Goal: Transaction & Acquisition: Purchase product/service

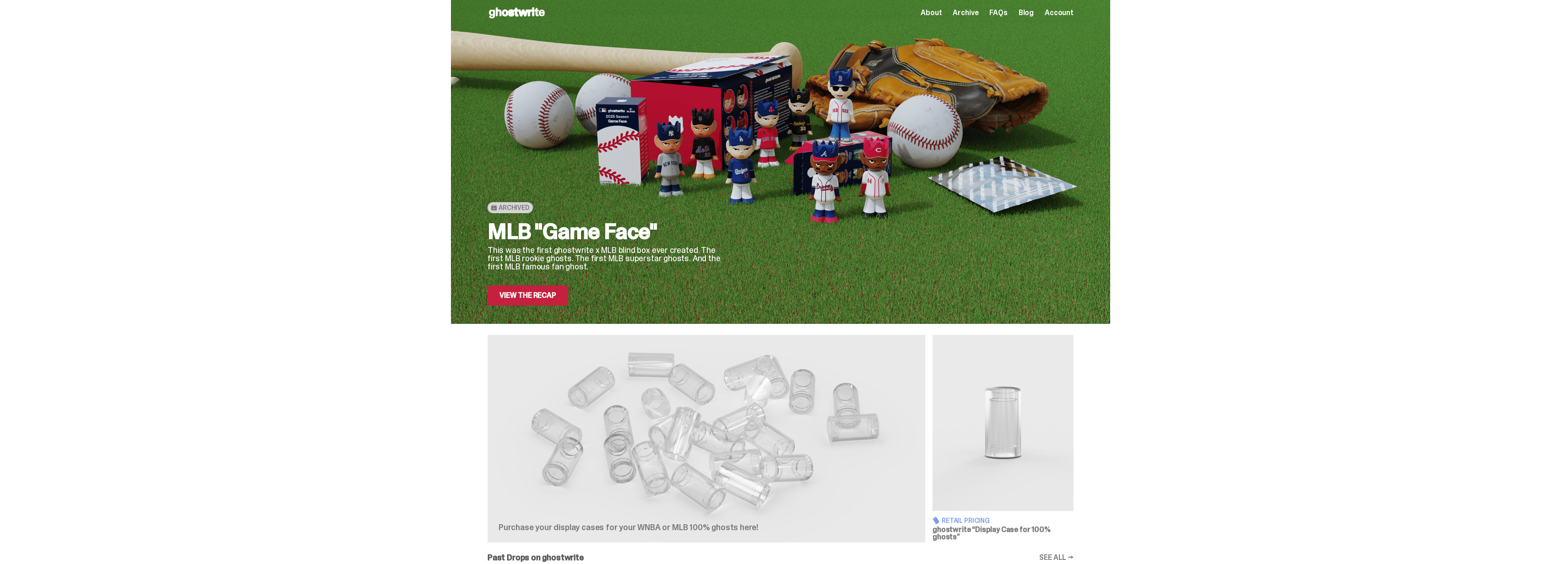
scroll to position [420, 0]
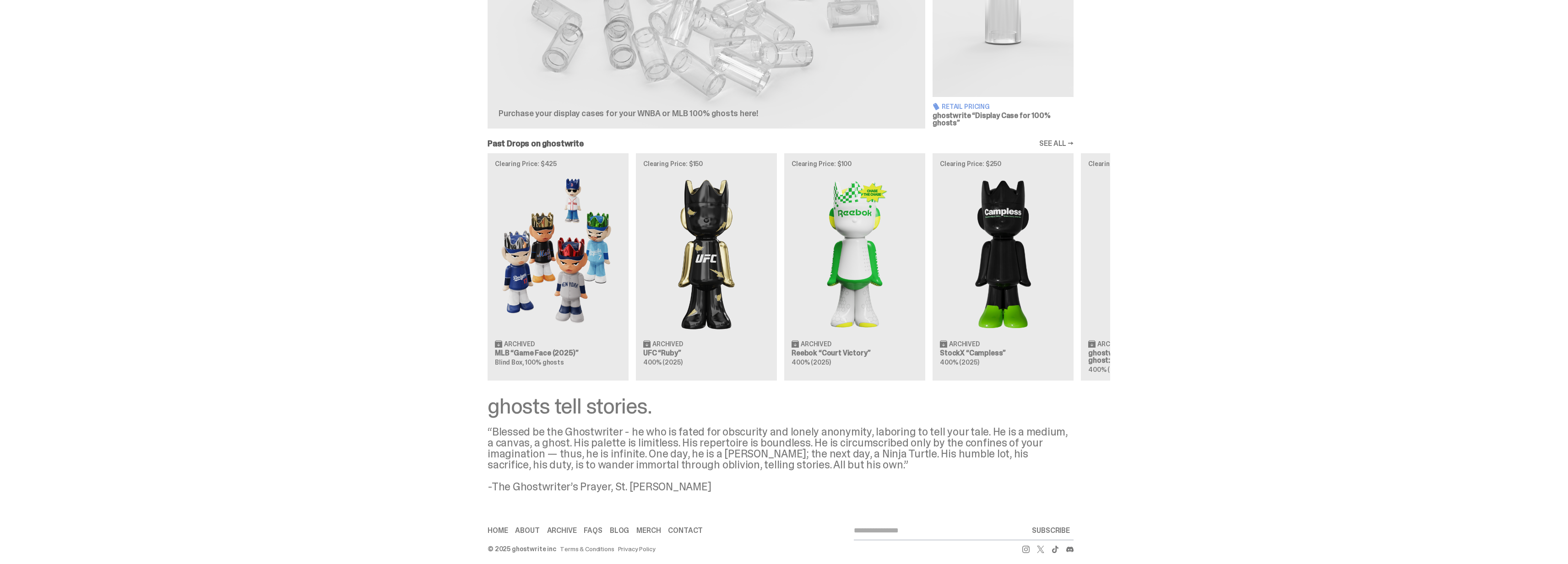
click at [551, 335] on div "Clearing Price: $425 Archived MLB “Game Face (2025)” Blind Box, 100% ghosts Cle…" at bounding box center [780, 266] width 659 height 227
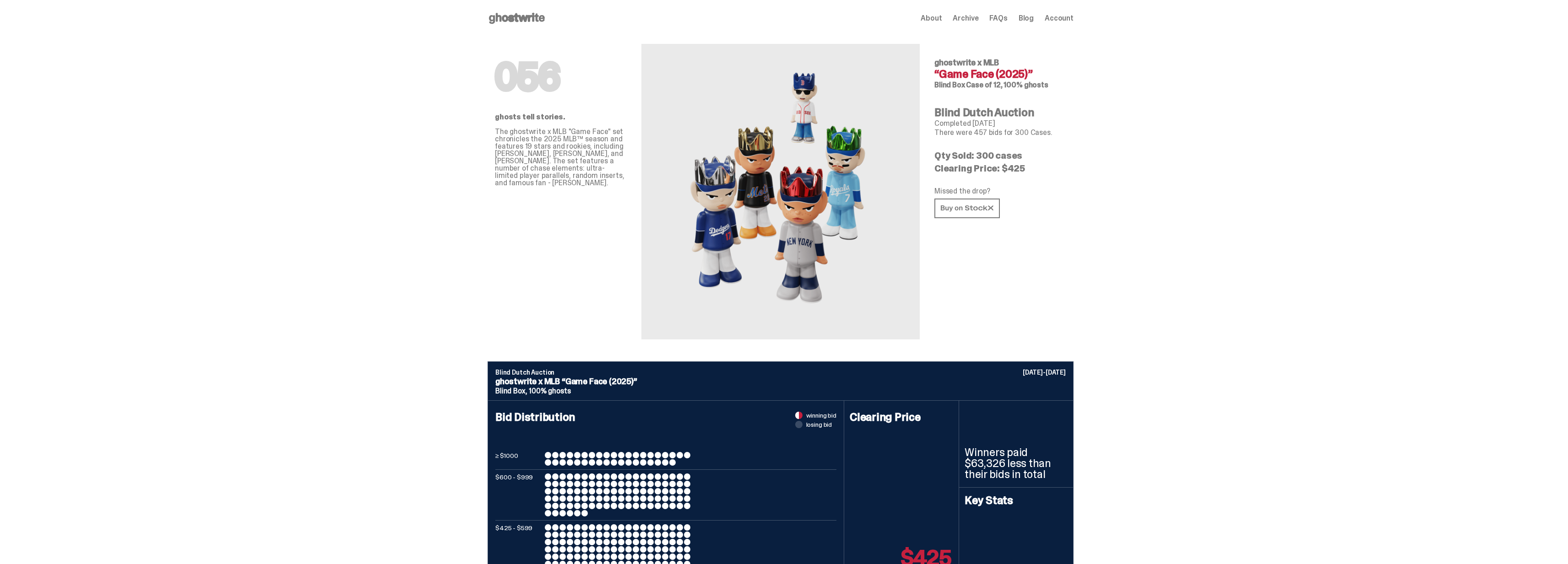
click at [523, 16] on use at bounding box center [517, 18] width 56 height 11
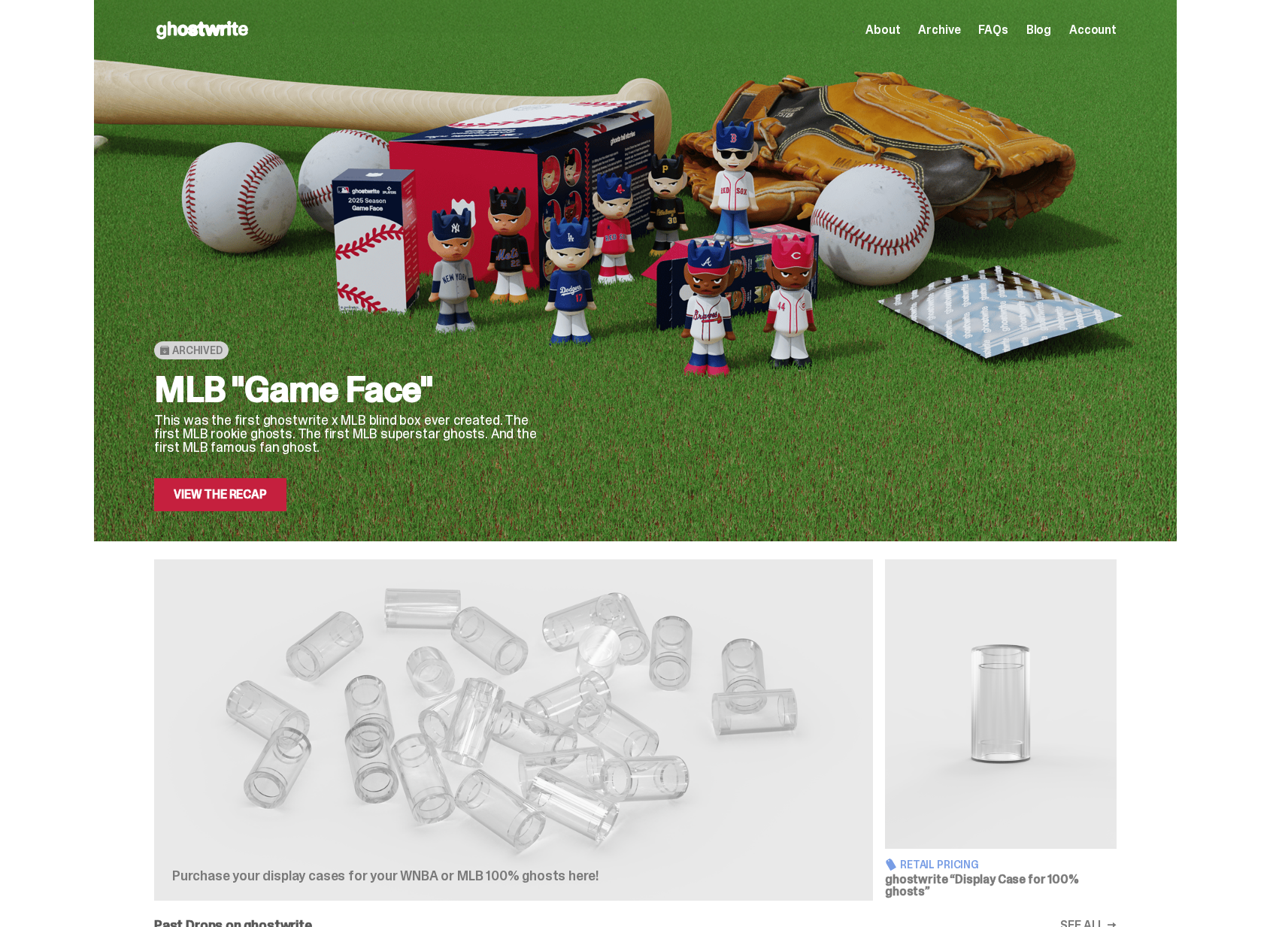
click at [44, 86] on div "Archived MLB "Game Face" This was the first ghostwrite x MLB blind box ever cre…" at bounding box center [635, 271] width 1271 height 542
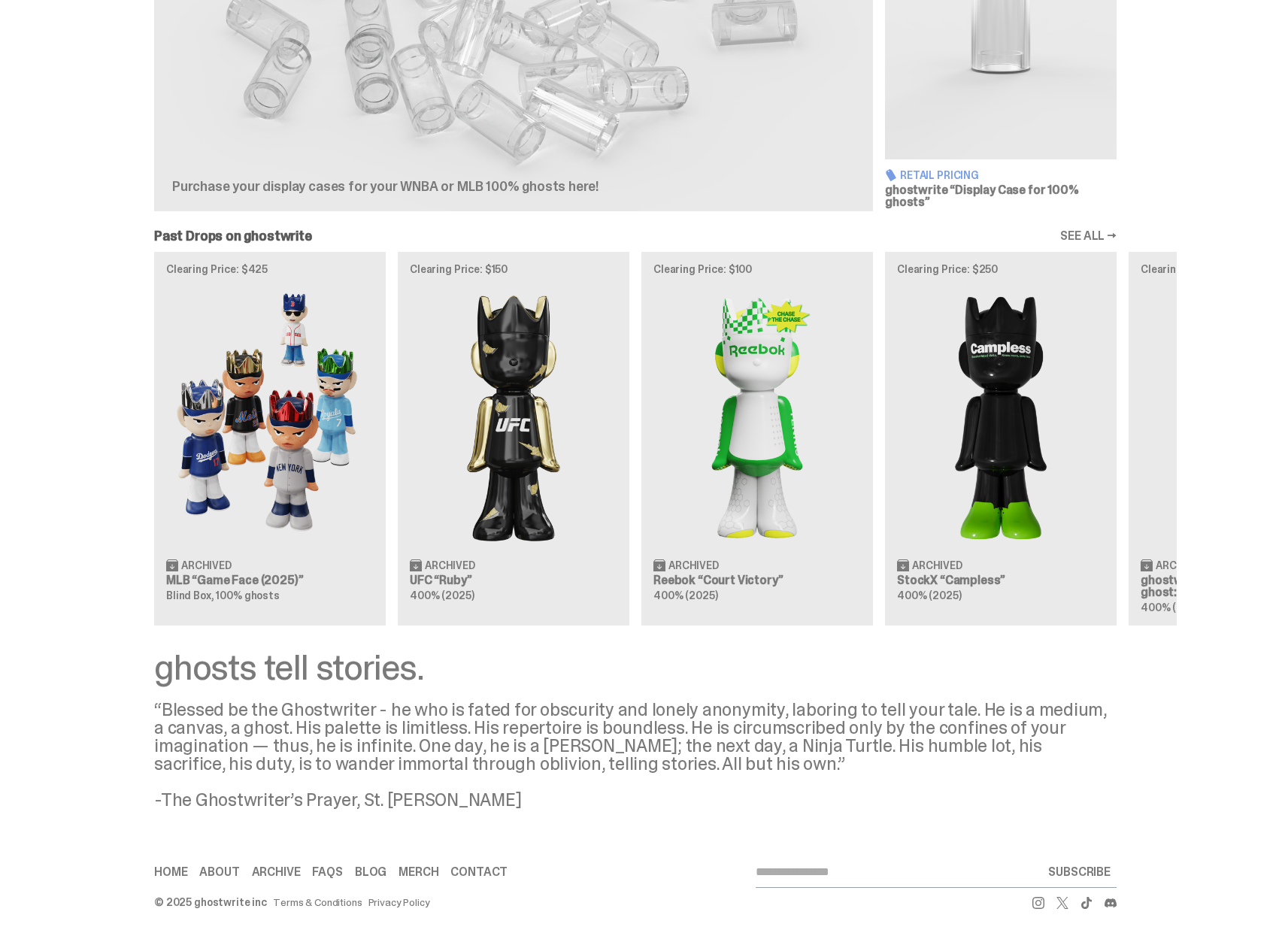
click at [793, 314] on div "Clearing Price: $425 Archived MLB “Game Face (2025)” Blind Box, 100% ghosts Cle…" at bounding box center [635, 438] width 1083 height 373
click at [230, 357] on div "Clearing Price: $425 Archived MLB “Game Face (2025)” Blind Box, 100% ghosts Cle…" at bounding box center [635, 438] width 1083 height 373
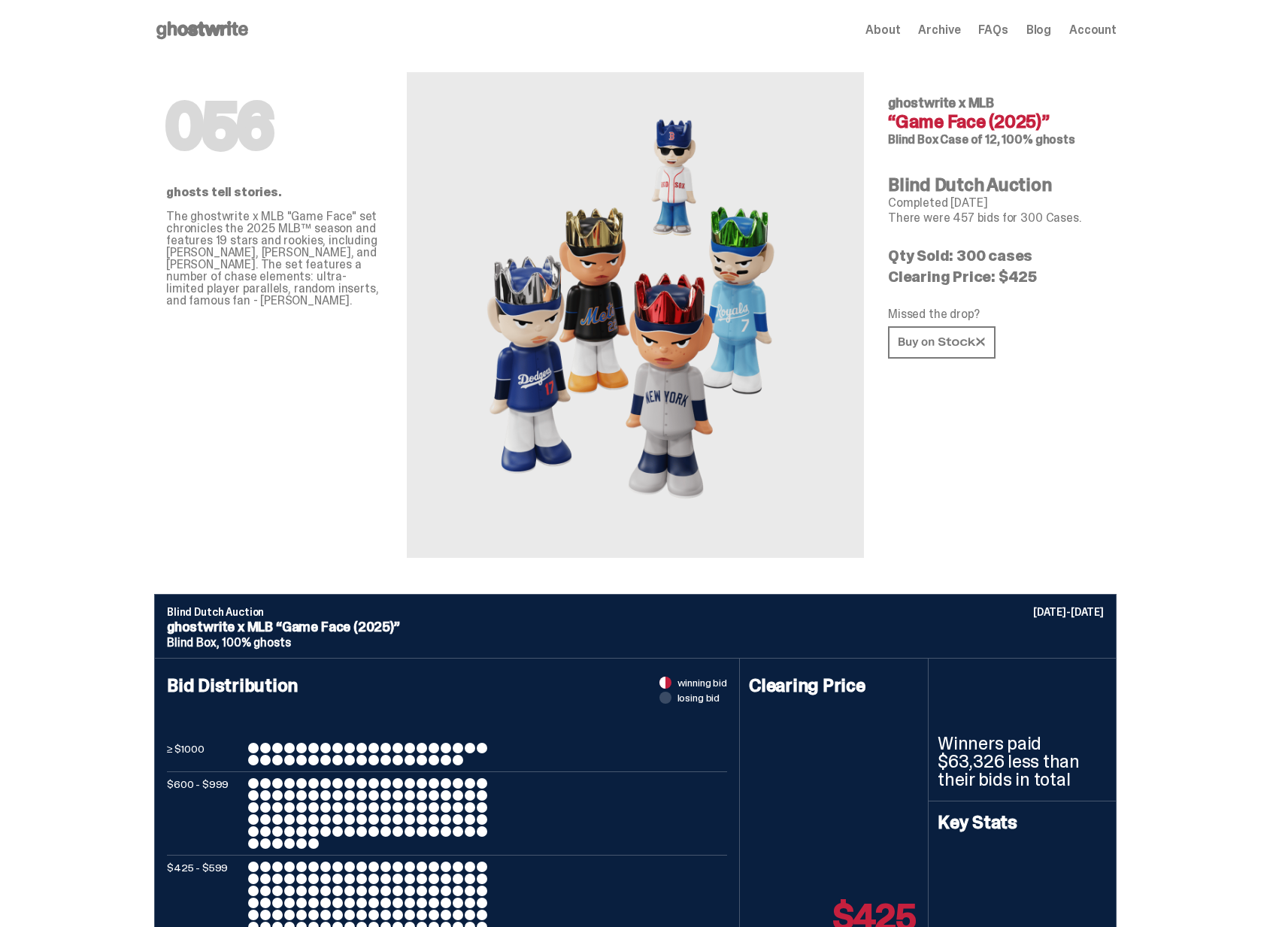
click at [216, 26] on use at bounding box center [202, 30] width 92 height 18
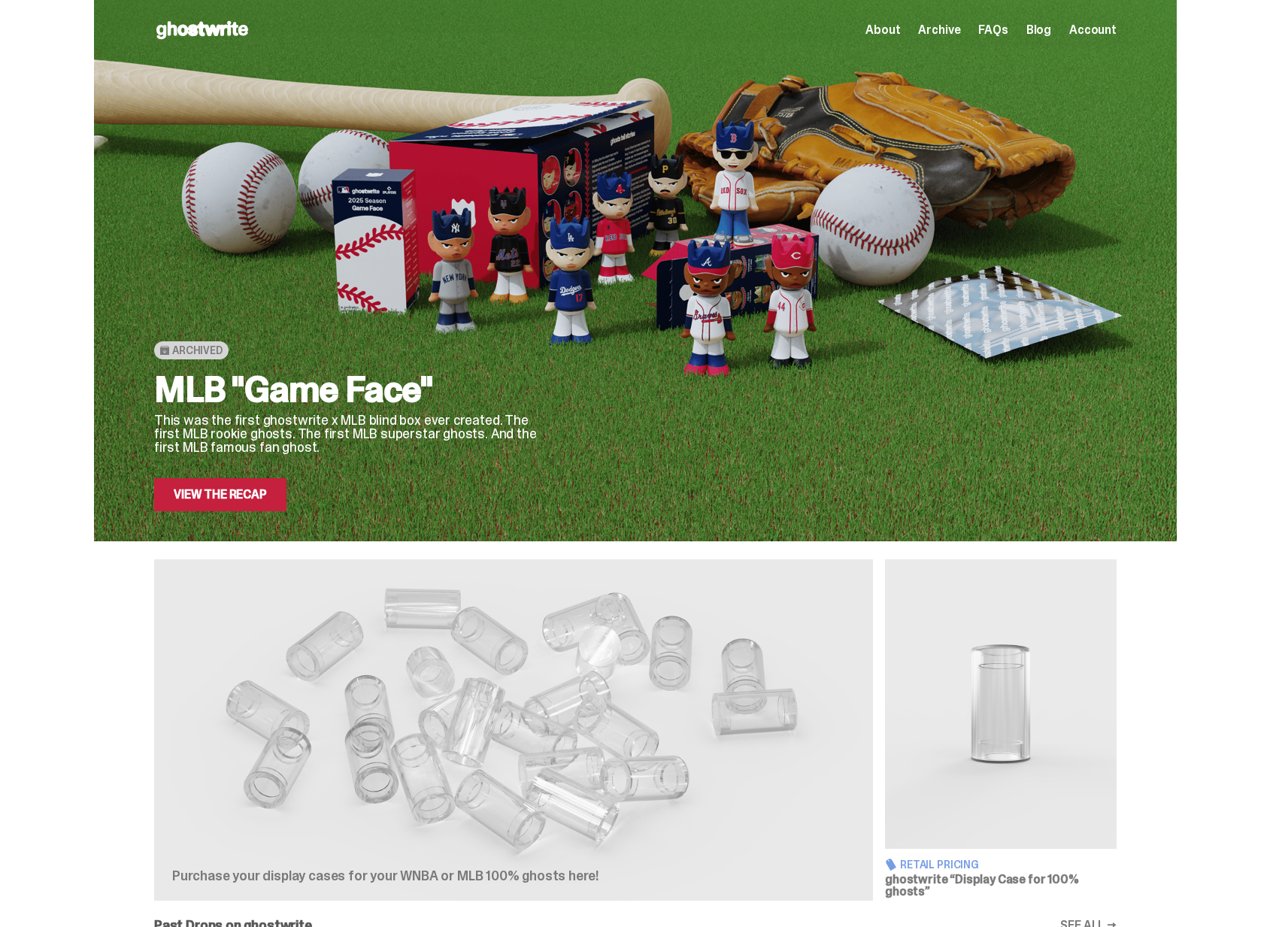
drag, startPoint x: 269, startPoint y: 391, endPoint x: 435, endPoint y: 396, distance: 165.5
click at [435, 396] on h2 "MLB "Game Face"" at bounding box center [349, 390] width 391 height 36
click at [418, 398] on h2 "MLB "Game Face"" at bounding box center [349, 390] width 391 height 36
click at [303, 400] on h2 "MLB "Game Face"" at bounding box center [349, 390] width 391 height 36
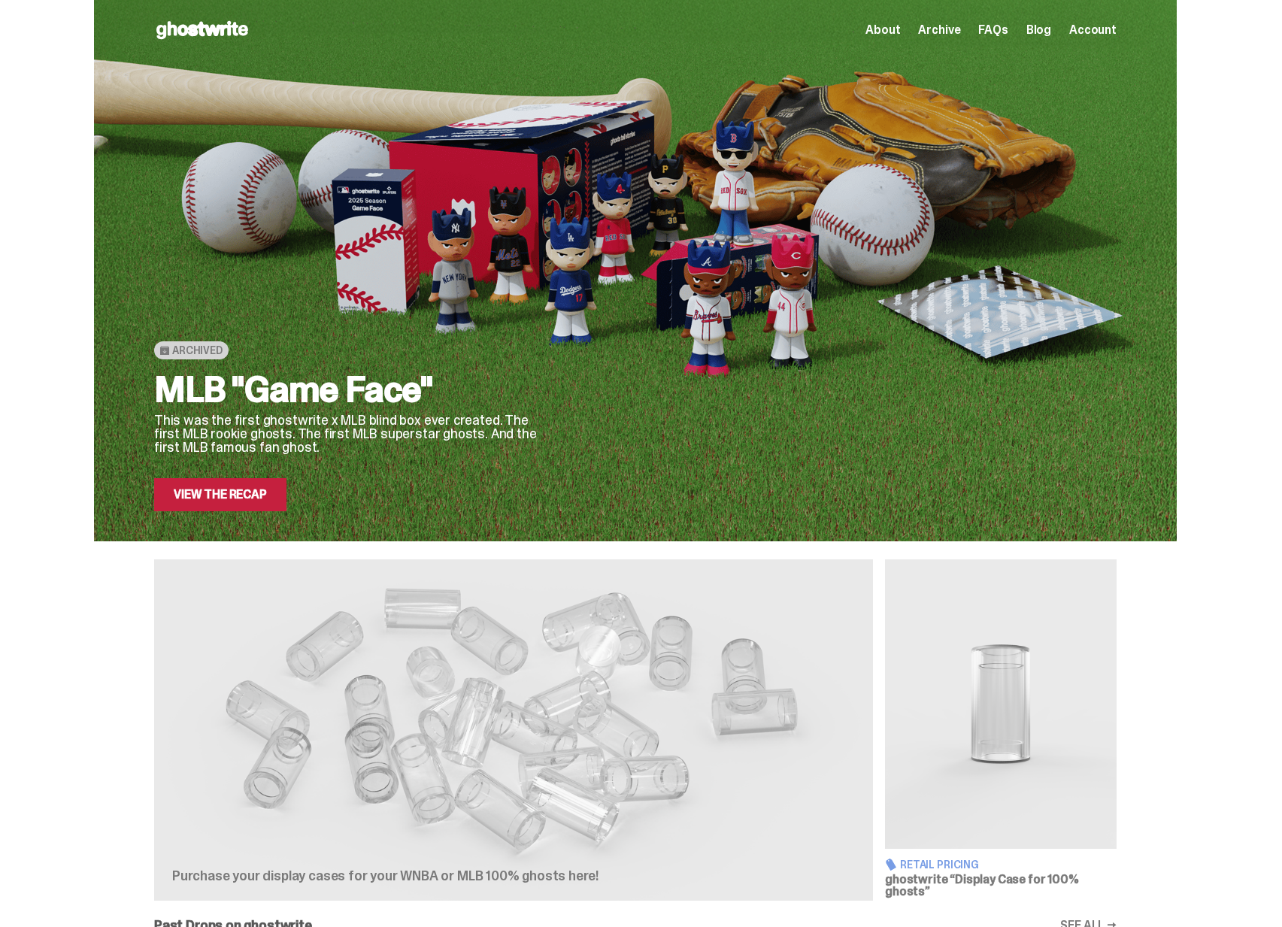
click at [366, 395] on h2 "MLB "Game Face"" at bounding box center [349, 390] width 391 height 36
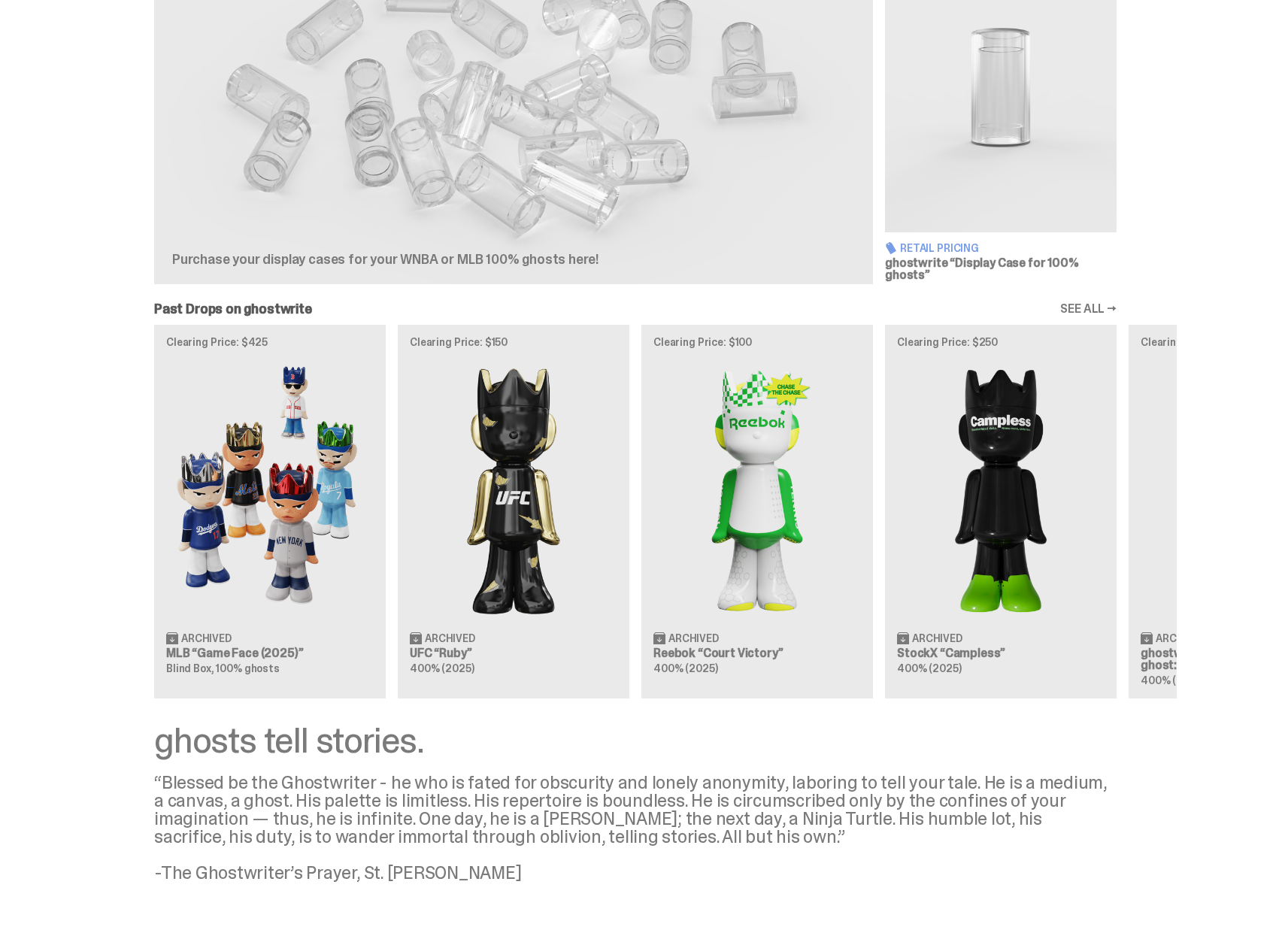
scroll to position [690, 0]
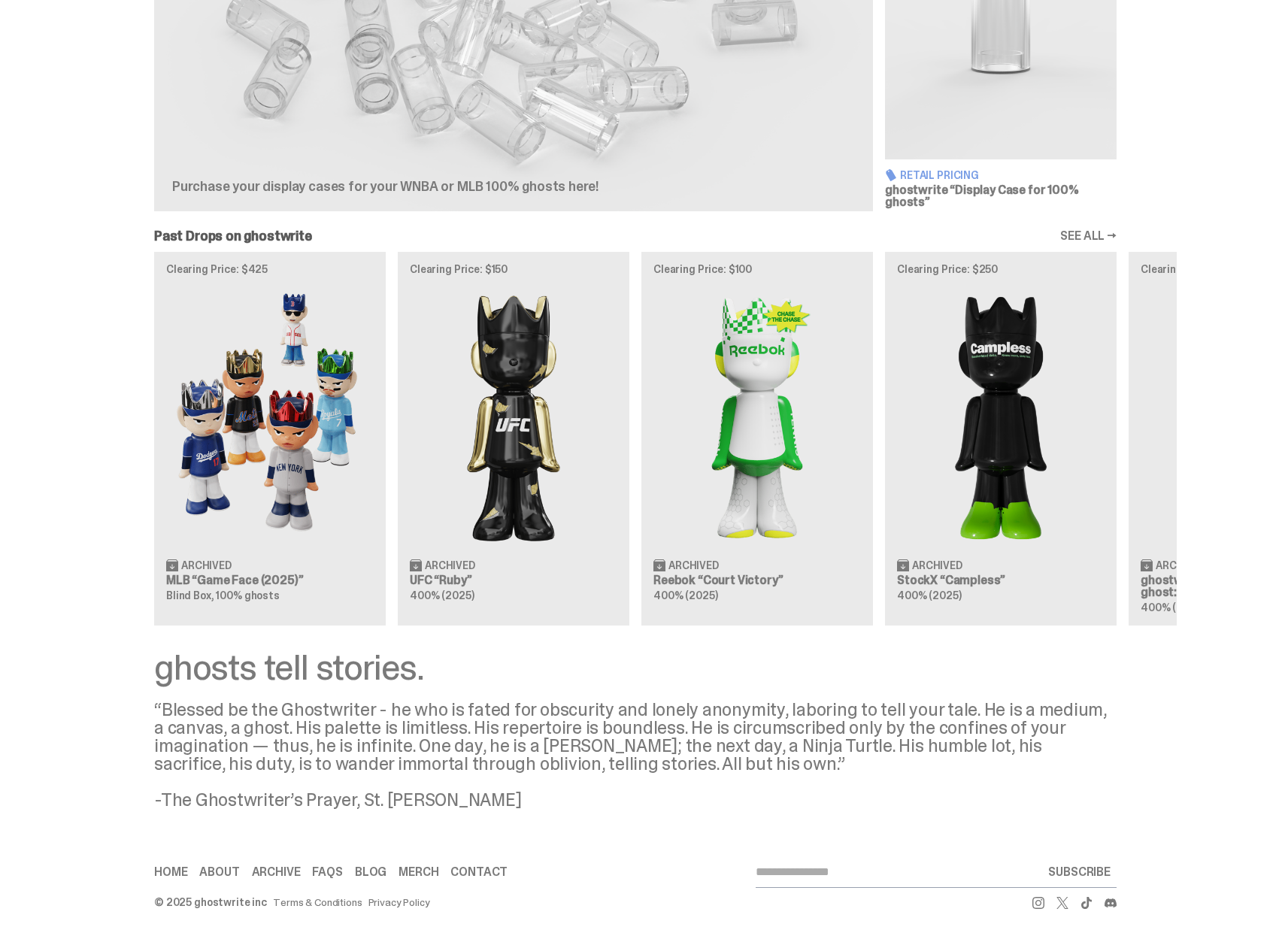
drag, startPoint x: 237, startPoint y: 784, endPoint x: 514, endPoint y: 786, distance: 277.5
click at [514, 786] on div "“Blessed be the Ghostwriter - he who is fated for obscurity and lonely anonymit…" at bounding box center [635, 755] width 963 height 108
click at [554, 757] on div "“Blessed be the Ghostwriter - he who is fated for obscurity and lonely anonymit…" at bounding box center [635, 755] width 963 height 108
drag, startPoint x: 672, startPoint y: 757, endPoint x: 625, endPoint y: 753, distance: 47.5
click at [625, 753] on div "“Blessed be the Ghostwriter - he who is fated for obscurity and lonely anonymit…" at bounding box center [635, 755] width 963 height 108
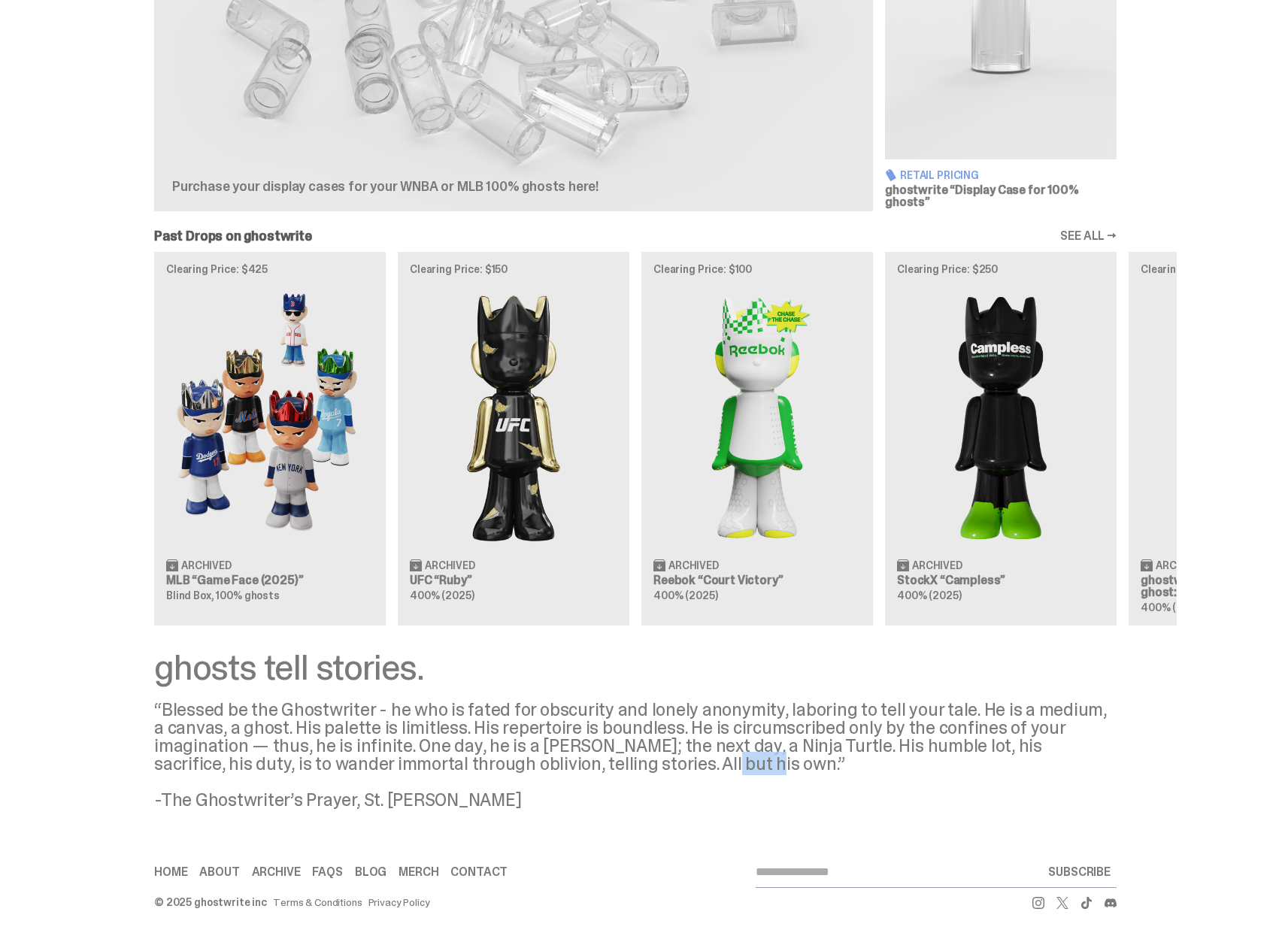
scroll to position [0, 0]
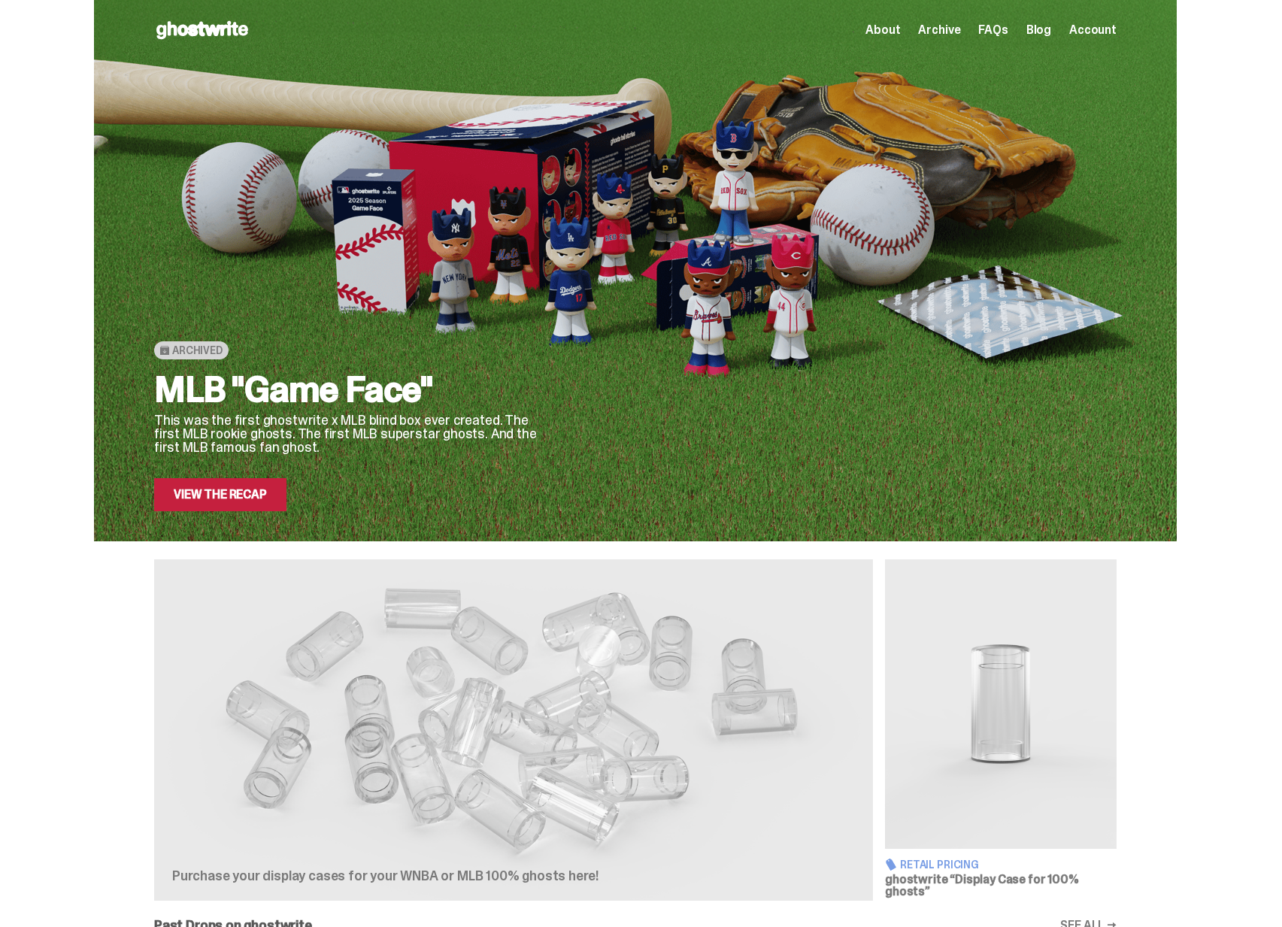
click at [1084, 35] on span "Account" at bounding box center [1093, 30] width 47 height 12
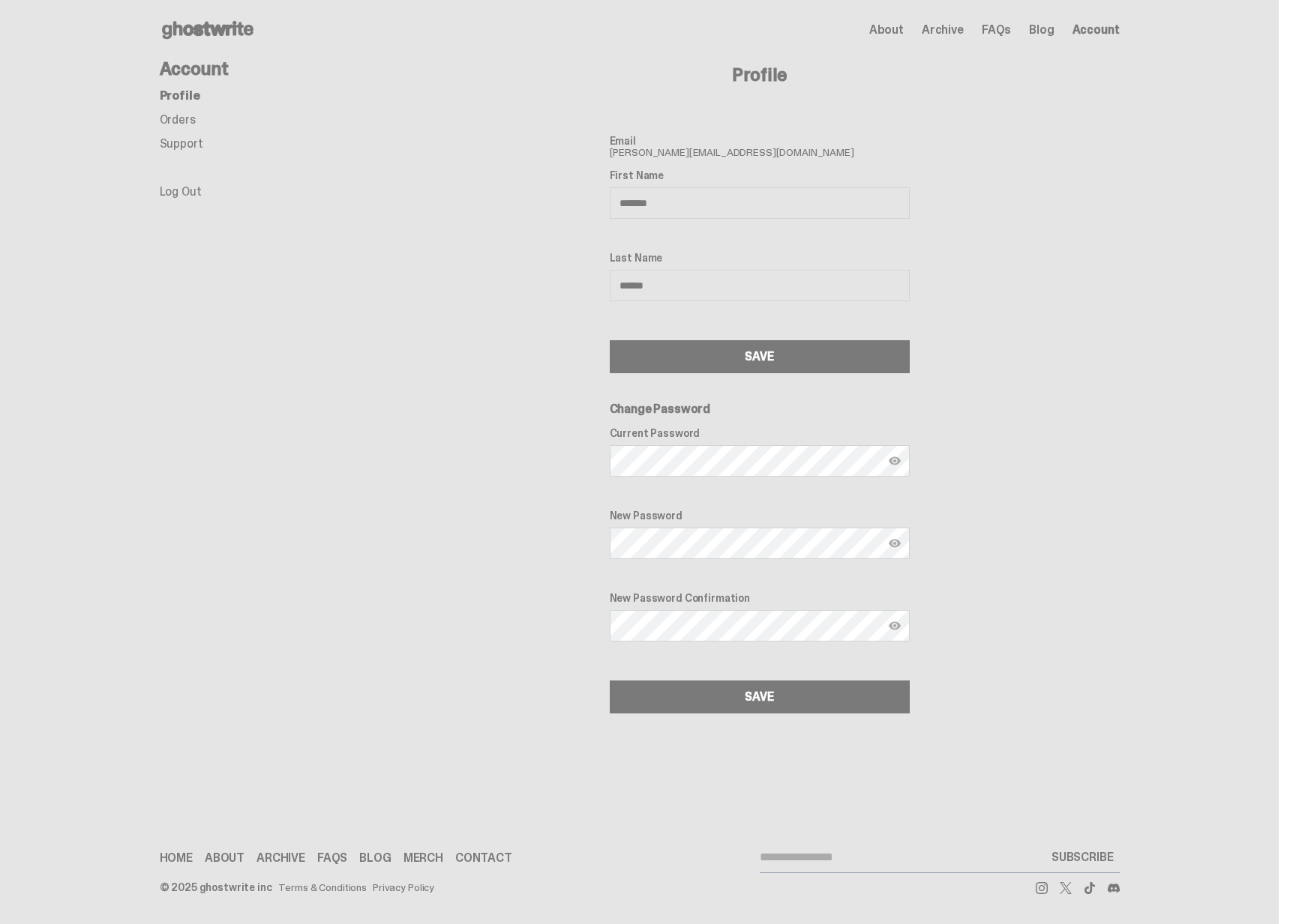
click at [176, 23] on icon at bounding box center [207, 30] width 96 height 24
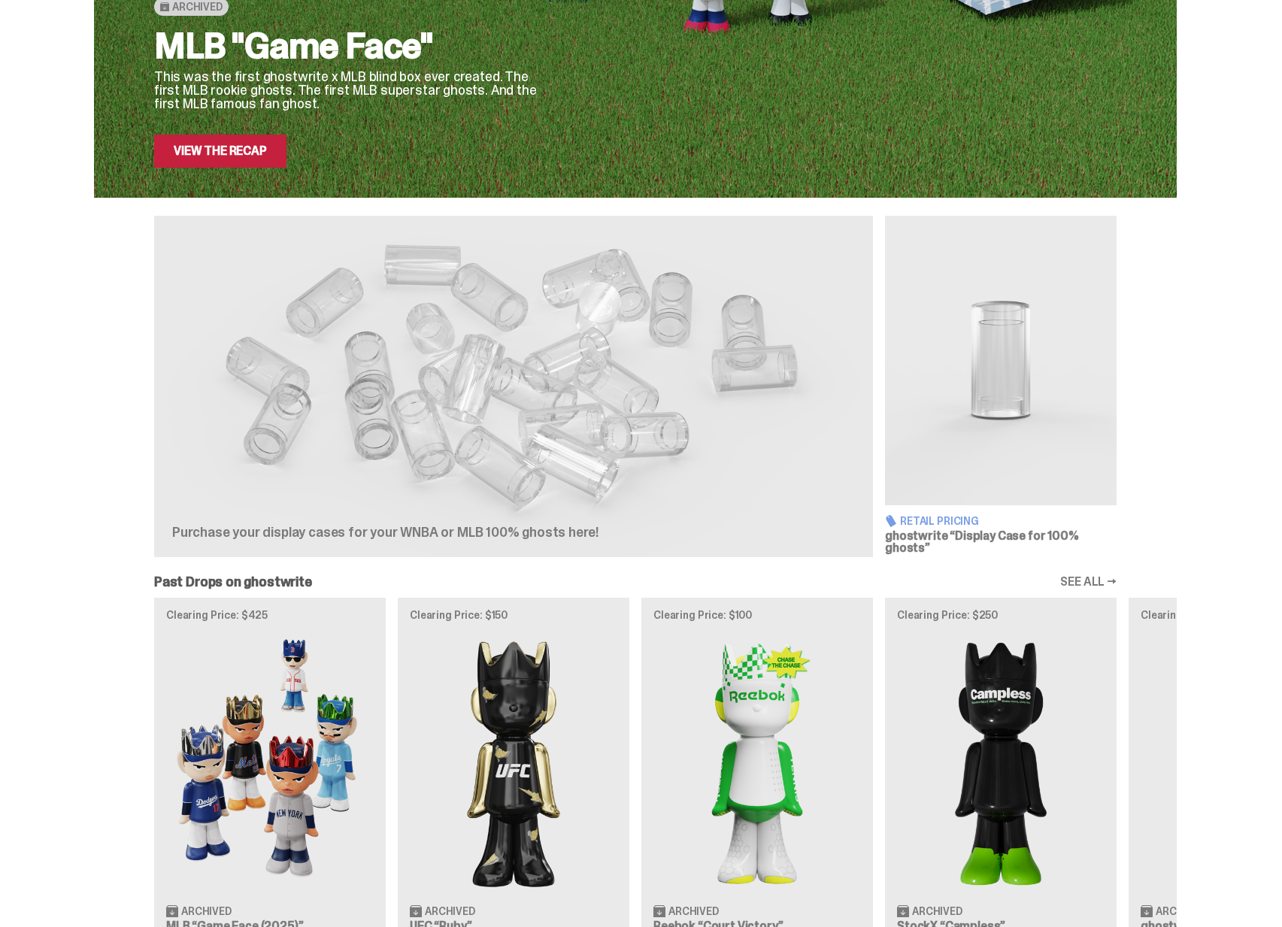
scroll to position [690, 0]
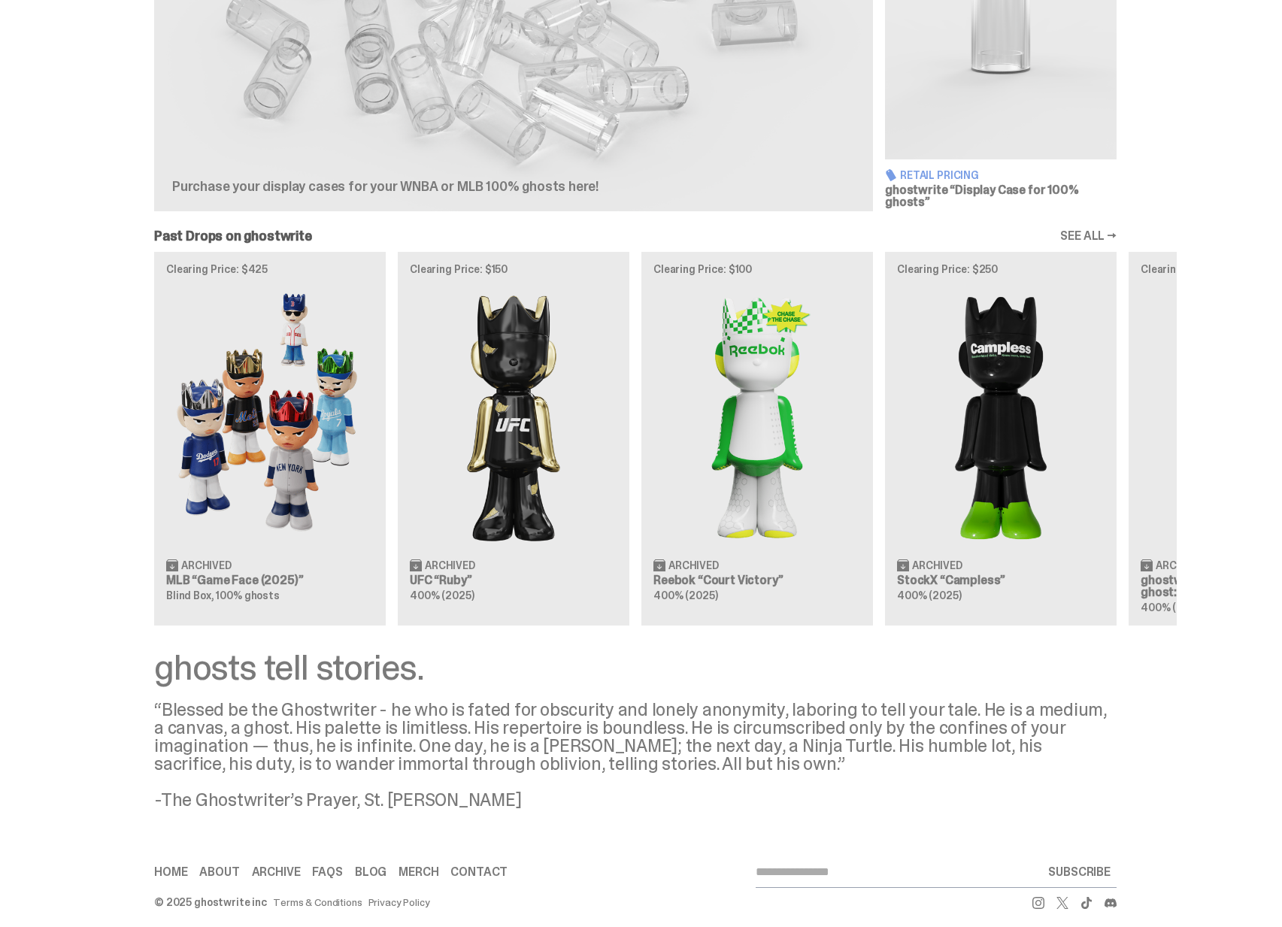
click at [177, 866] on link "Home" at bounding box center [170, 872] width 33 height 12
click at [235, 866] on link "About" at bounding box center [219, 872] width 40 height 12
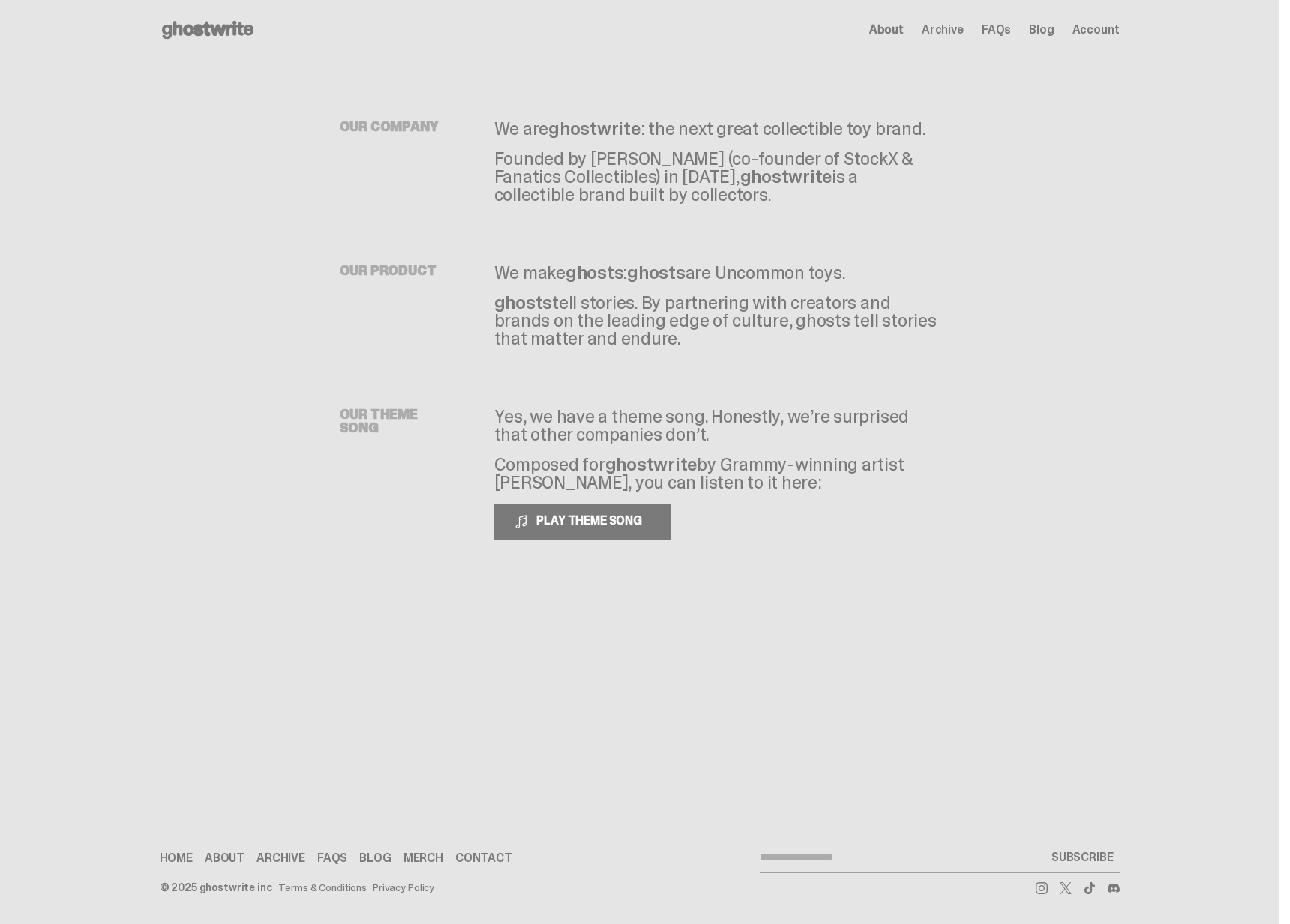
click at [277, 861] on link "Archive" at bounding box center [280, 858] width 49 height 12
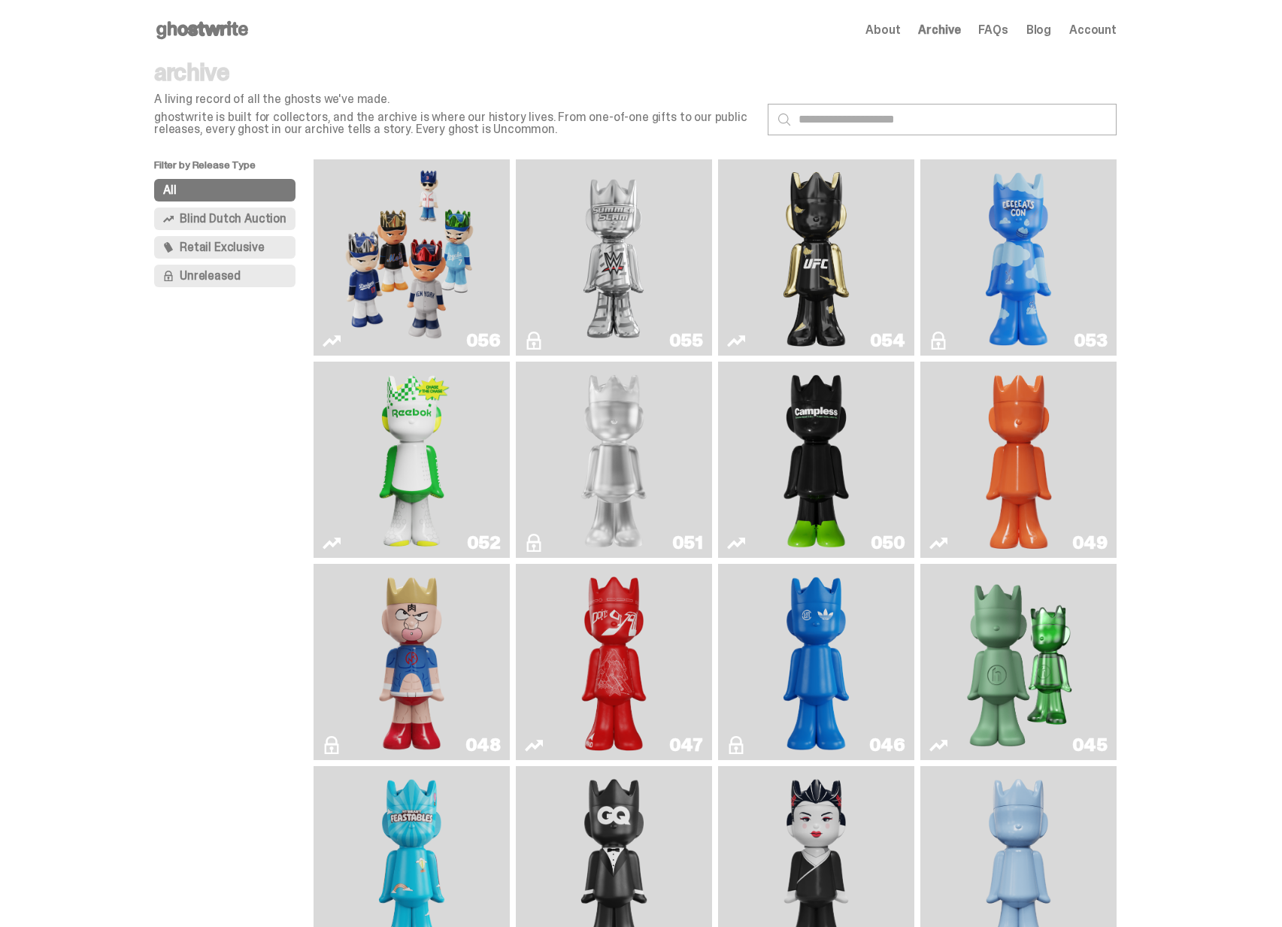
click at [475, 207] on img "Game Face (2025)" at bounding box center [411, 257] width 147 height 184
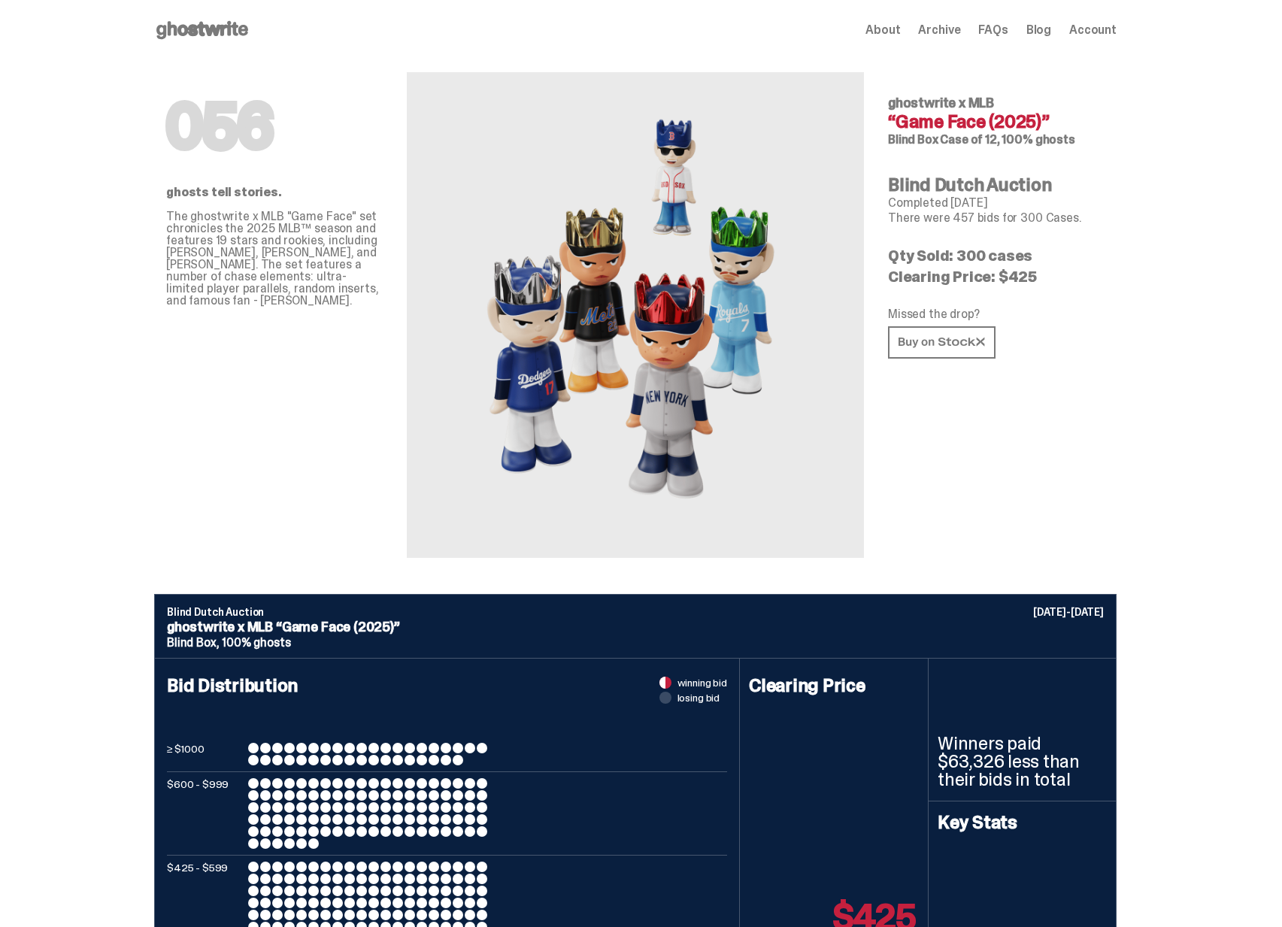
drag, startPoint x: 175, startPoint y: 99, endPoint x: 278, endPoint y: 108, distance: 102.8
click at [278, 108] on h1 "056" at bounding box center [274, 126] width 217 height 60
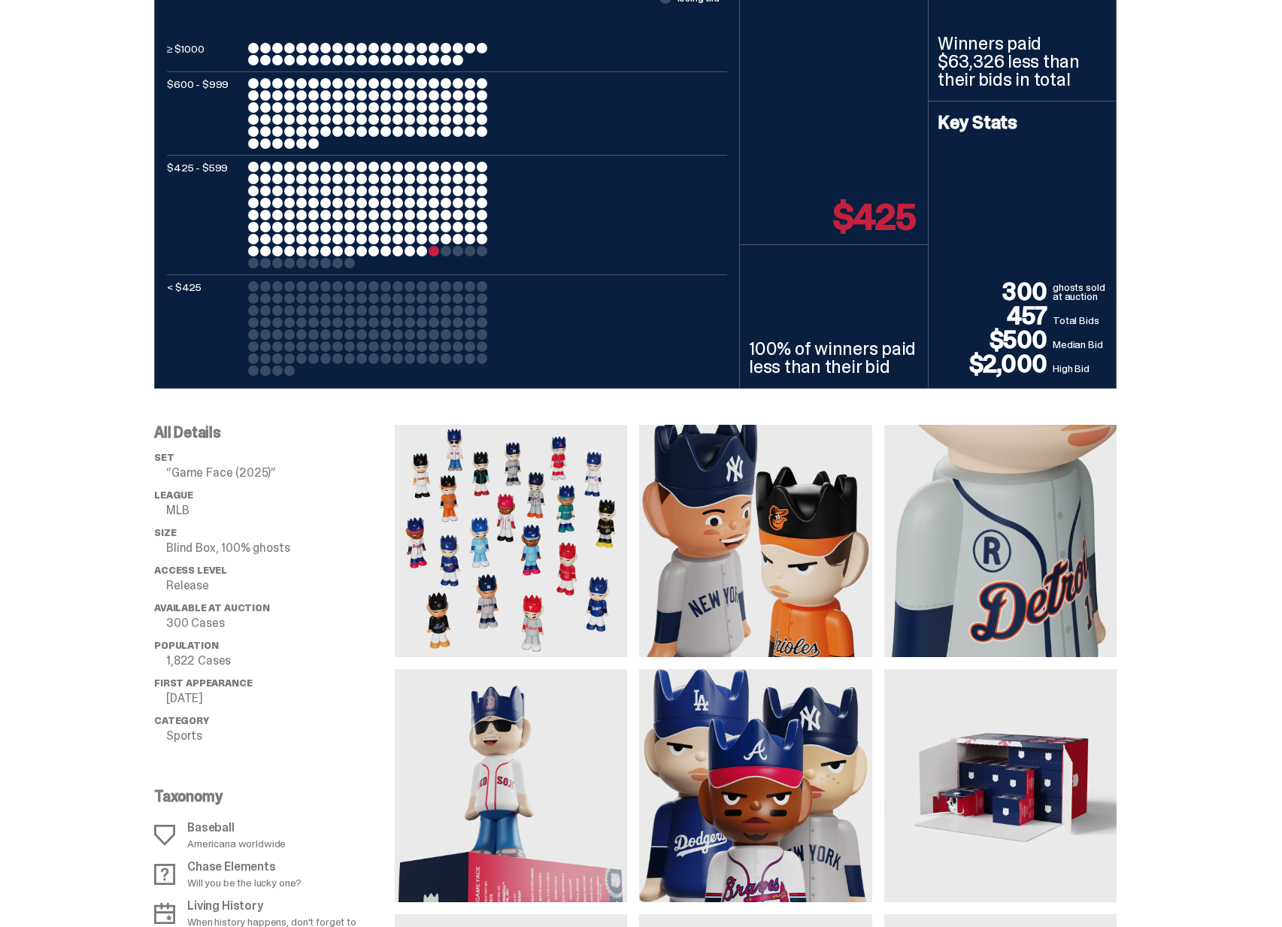
scroll to position [701, 0]
drag, startPoint x: 176, startPoint y: 618, endPoint x: 226, endPoint y: 621, distance: 49.7
click at [222, 621] on p "300 Cases" at bounding box center [280, 623] width 229 height 12
drag, startPoint x: 237, startPoint y: 623, endPoint x: 164, endPoint y: 623, distance: 73.0
click at [164, 623] on li "Available at Auction 300 Cases" at bounding box center [274, 615] width 241 height 27
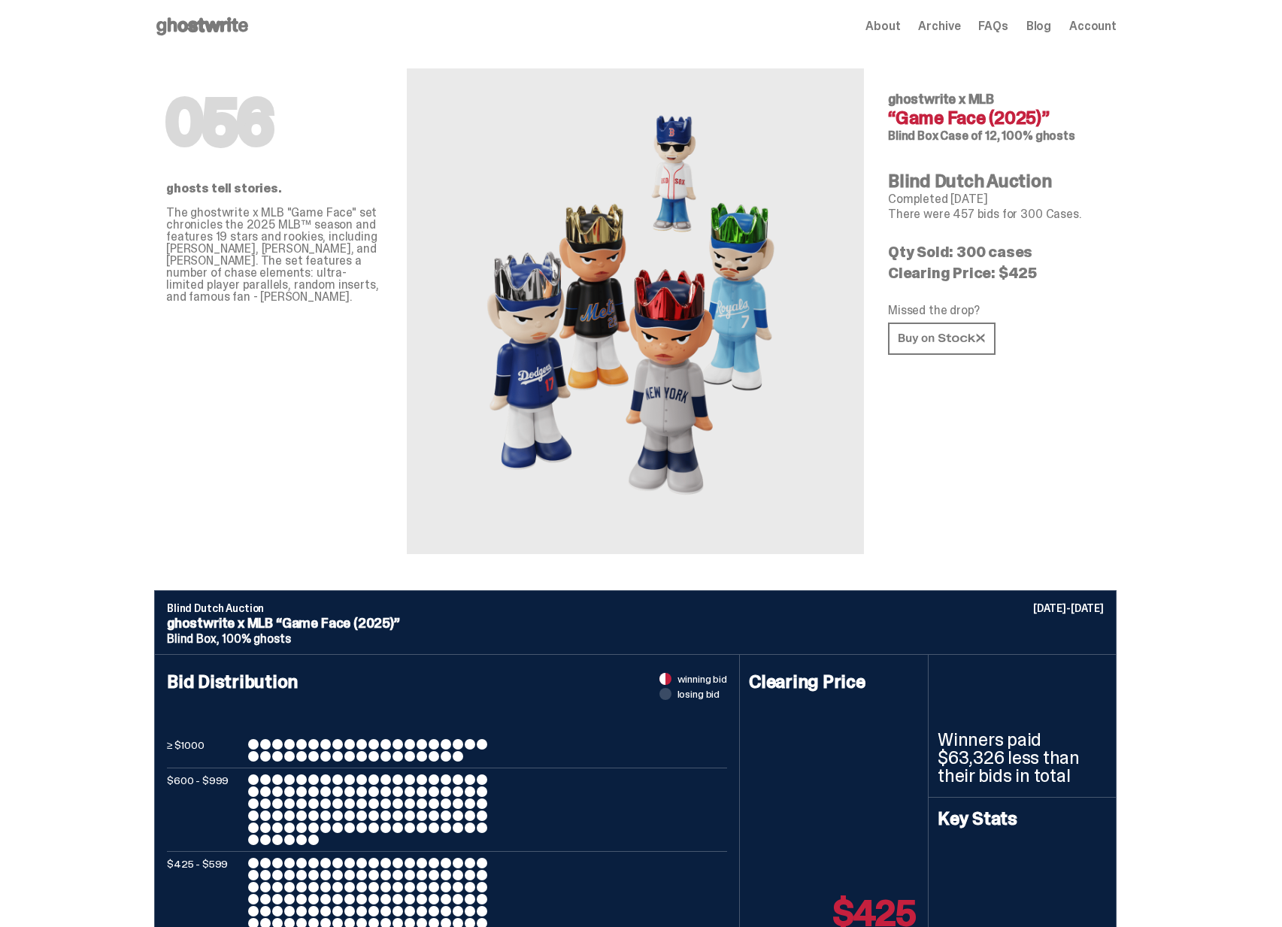
scroll to position [0, 0]
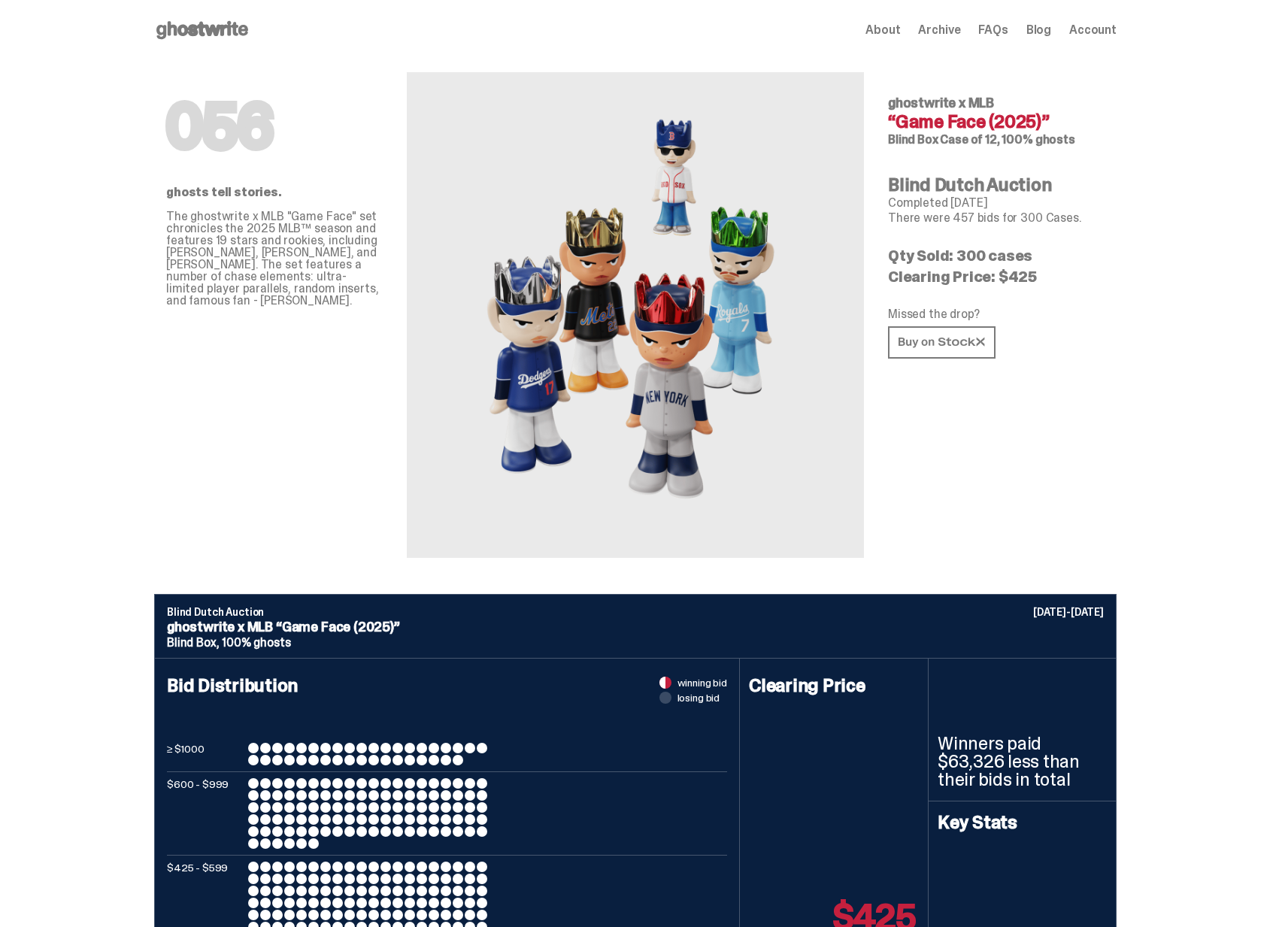
click at [208, 35] on use at bounding box center [202, 30] width 92 height 18
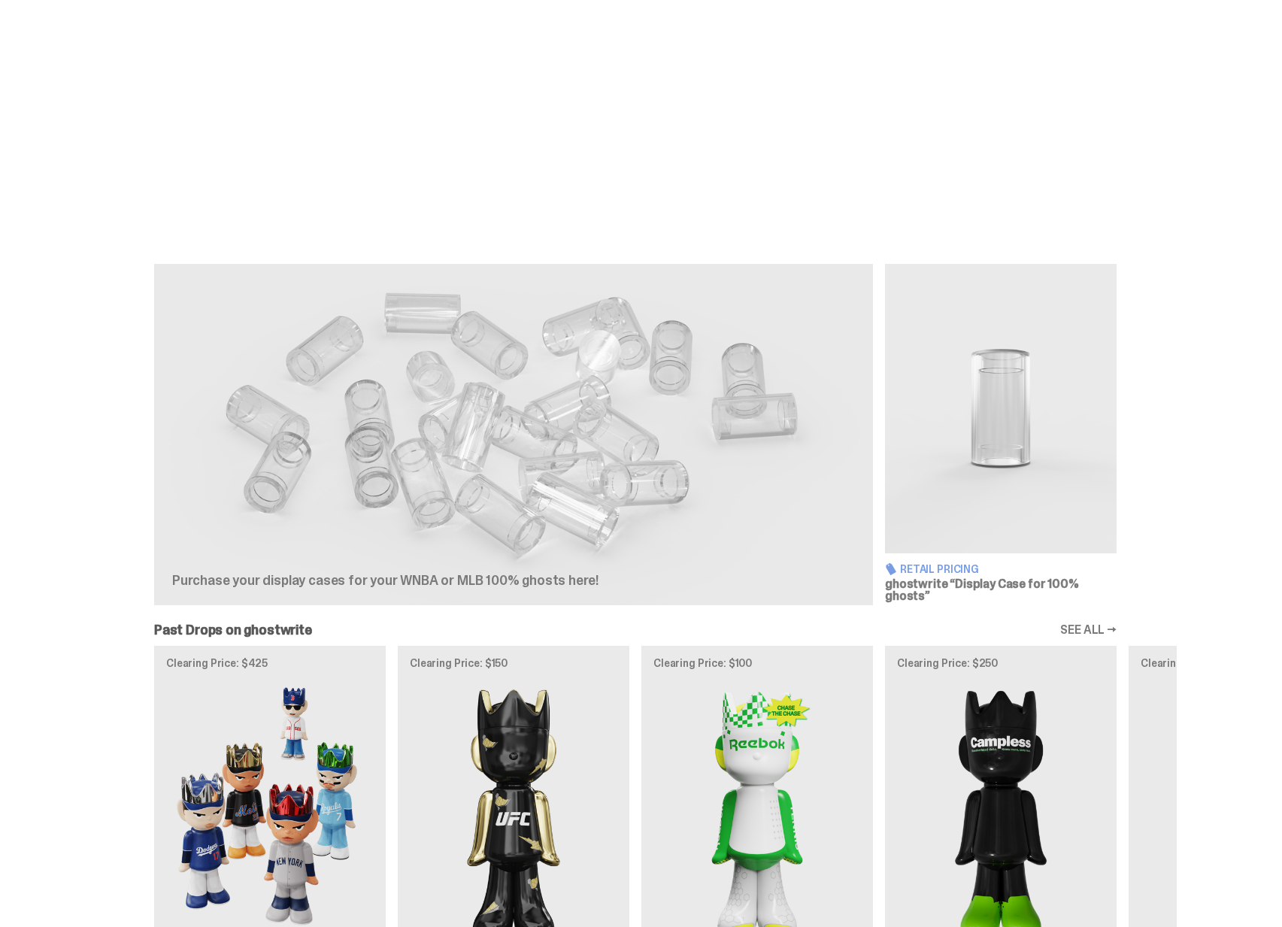
scroll to position [302, 0]
